Goal: Task Accomplishment & Management: Manage account settings

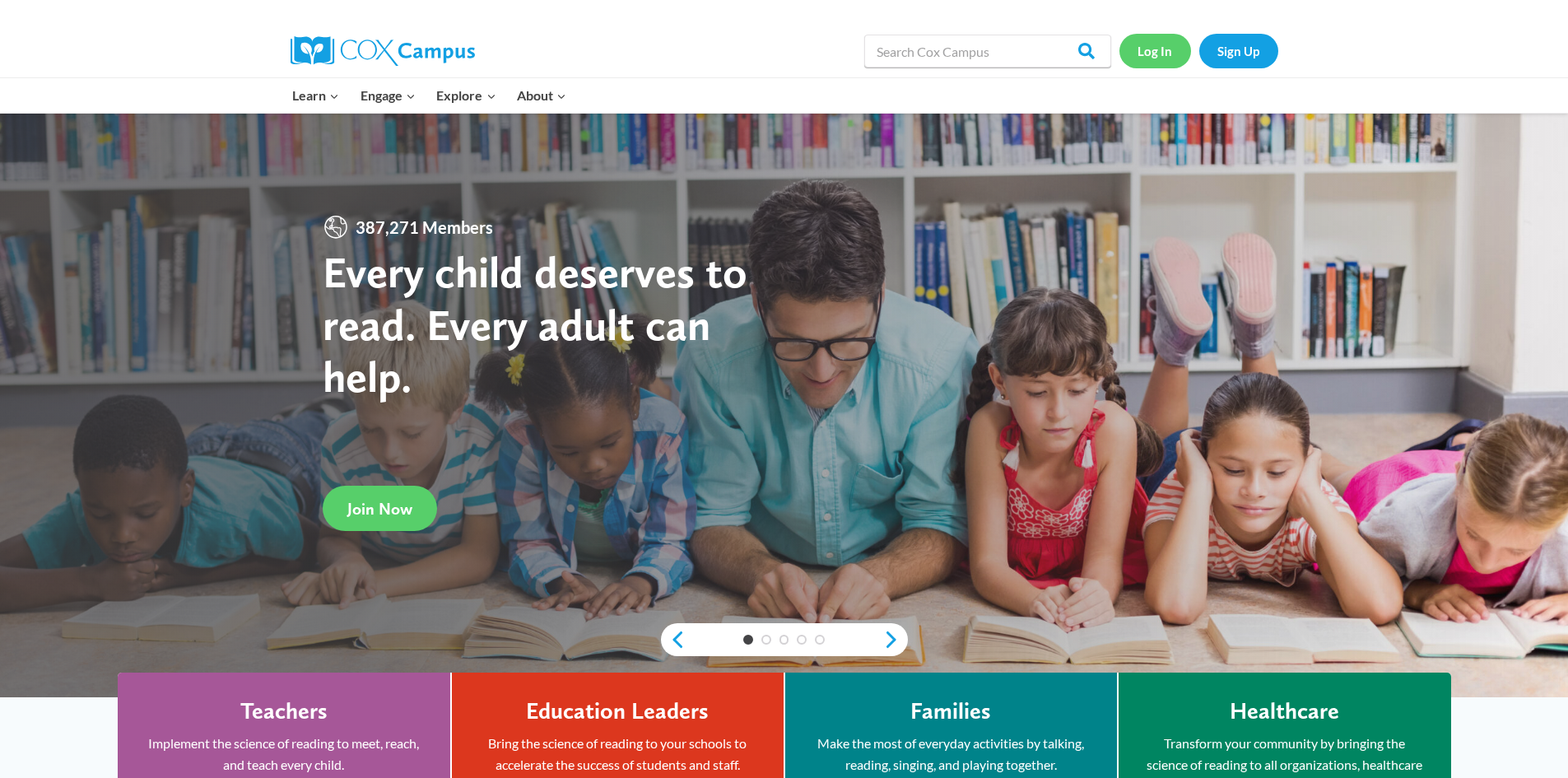
click at [1171, 55] on link "Log In" at bounding box center [1156, 51] width 72 height 34
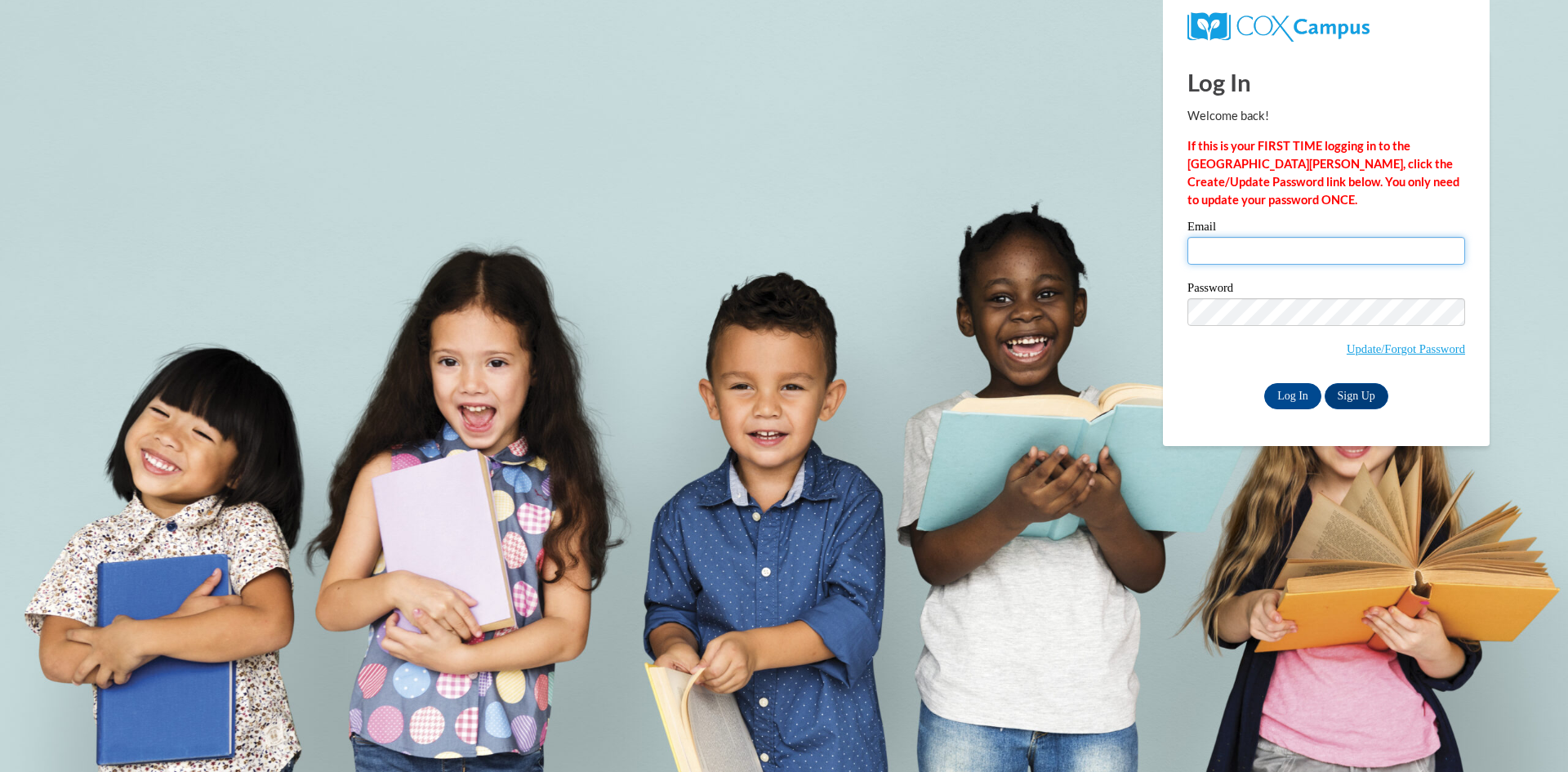
click at [1257, 239] on input "Email" at bounding box center [1327, 250] width 278 height 28
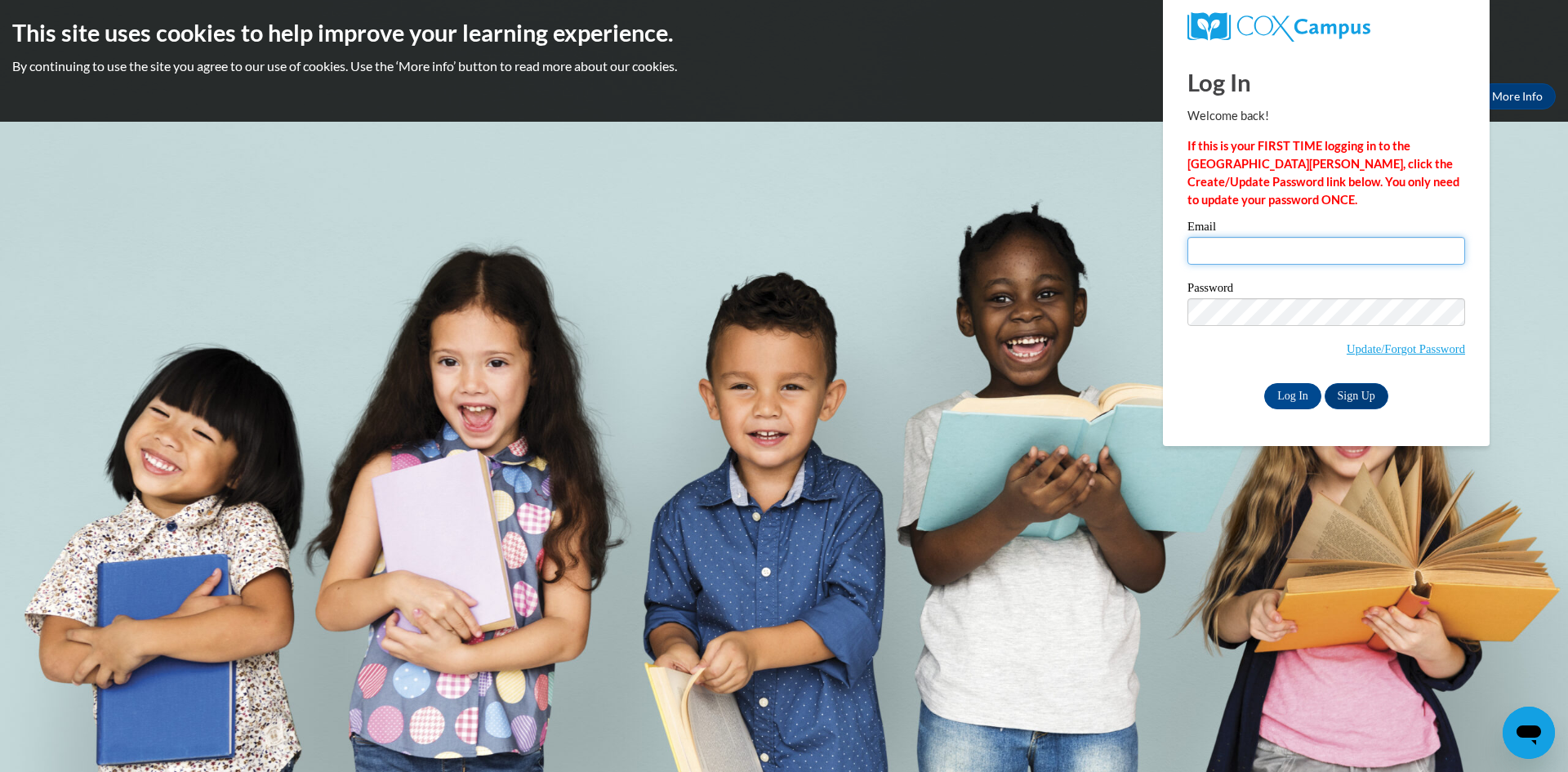
type input "lauraawolcott@gmail.com"
click at [1286, 396] on input "Log In" at bounding box center [1292, 396] width 57 height 26
